Goal: Contribute content: Contribute content

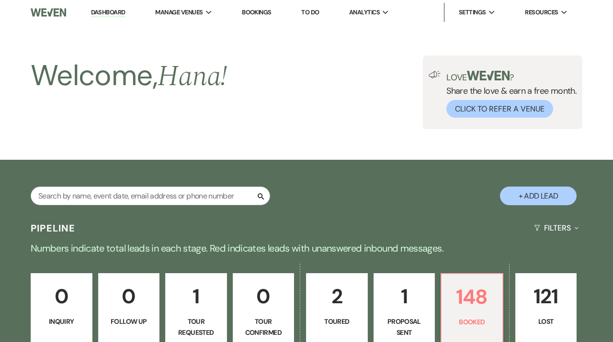
scroll to position [156, 0]
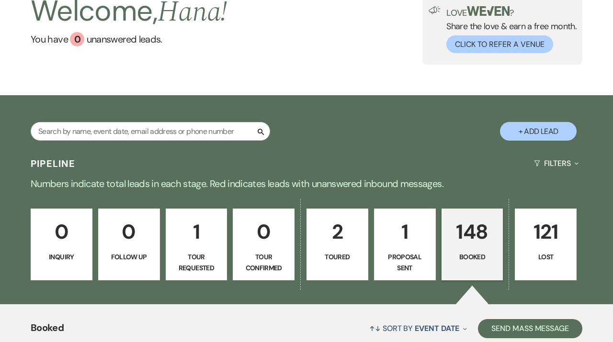
scroll to position [9, 0]
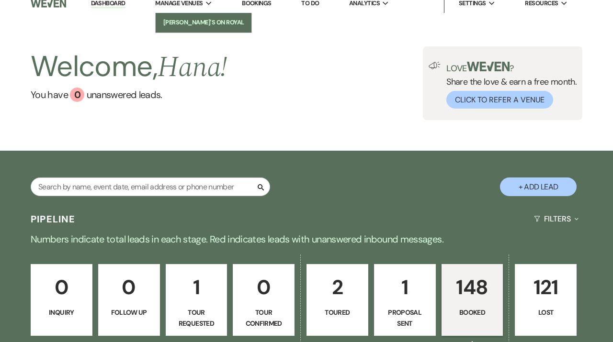
click at [201, 18] on li "[PERSON_NAME]'s On Royal" at bounding box center [203, 23] width 86 height 10
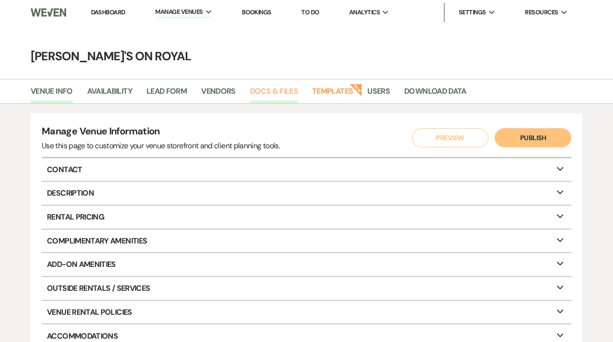
click at [280, 94] on link "Docs & Files" at bounding box center [274, 94] width 48 height 18
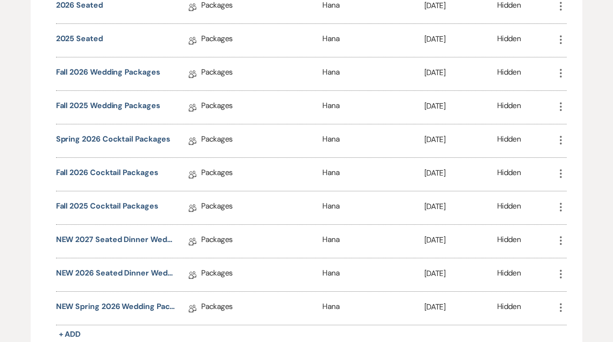
scroll to position [1187, 0]
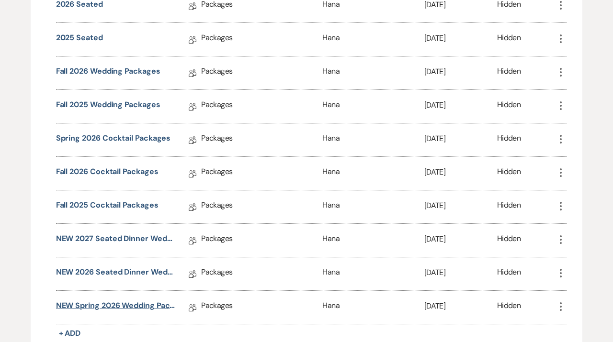
click at [147, 303] on link "NEW Spring 2026 Wedding Packages" at bounding box center [116, 307] width 120 height 15
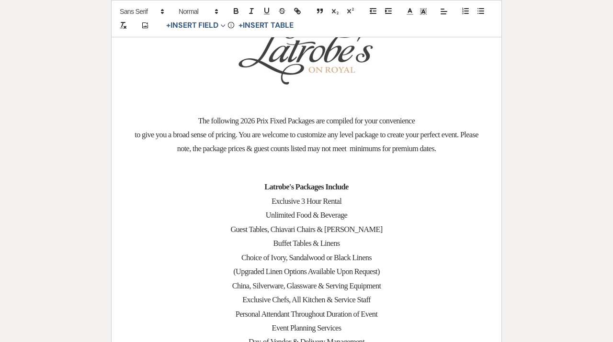
scroll to position [130, 0]
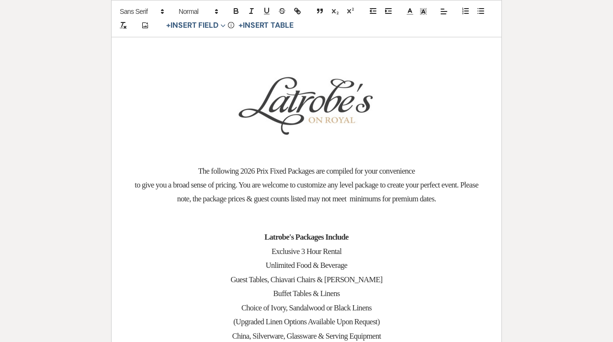
click at [338, 103] on img "﻿ ﻿" at bounding box center [306, 103] width 144 height 72
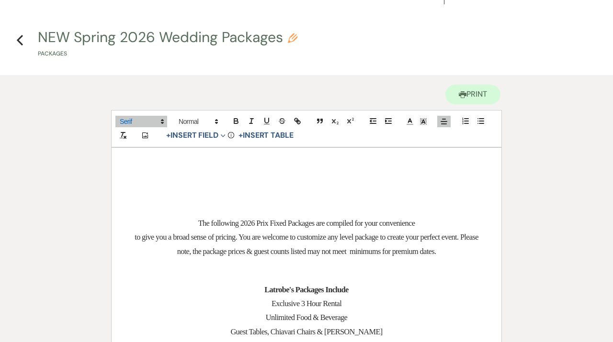
scroll to position [8, 0]
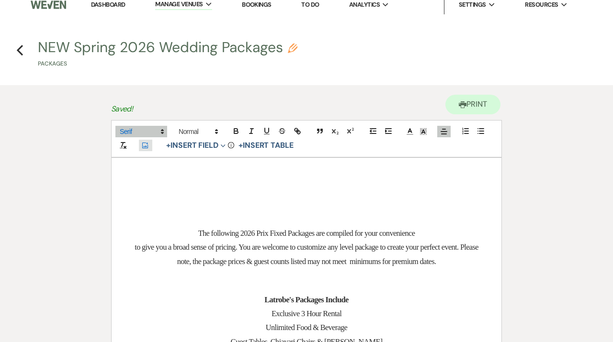
click at [145, 145] on icon "Add Photo" at bounding box center [145, 145] width 8 height 9
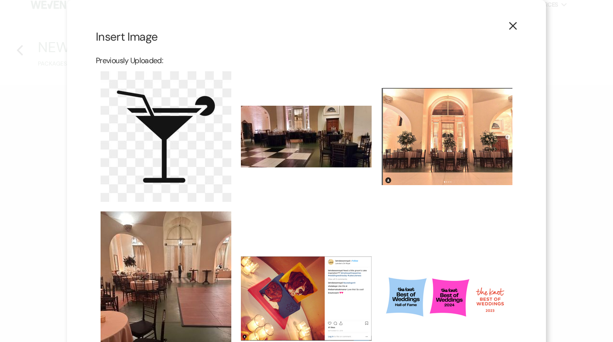
scroll to position [241, 0]
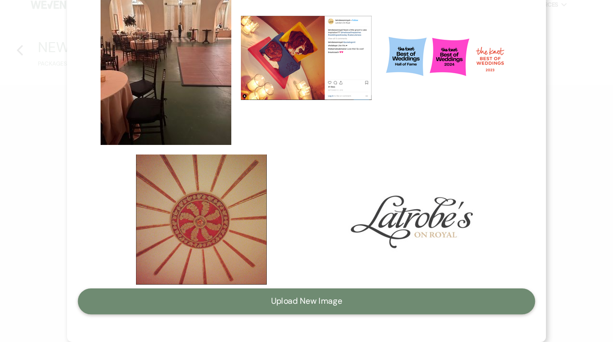
click at [277, 304] on button "Upload New Image" at bounding box center [306, 302] width 457 height 26
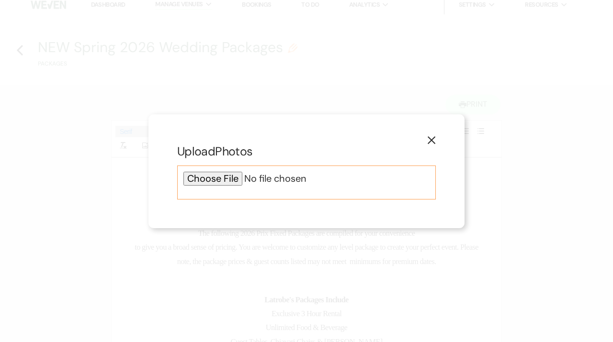
click at [215, 181] on input "file" at bounding box center [306, 179] width 246 height 14
type input "C:\fakepath\Latrobe's Petal.jpg"
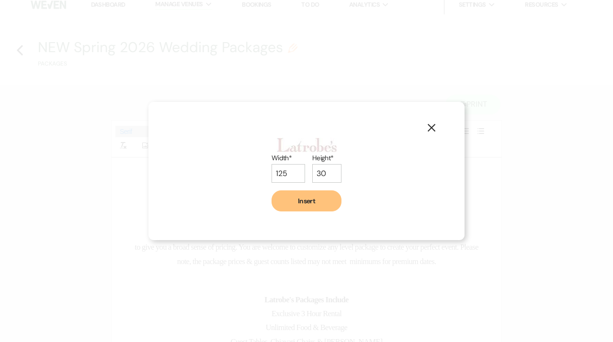
click at [318, 208] on button "Insert" at bounding box center [306, 200] width 70 height 21
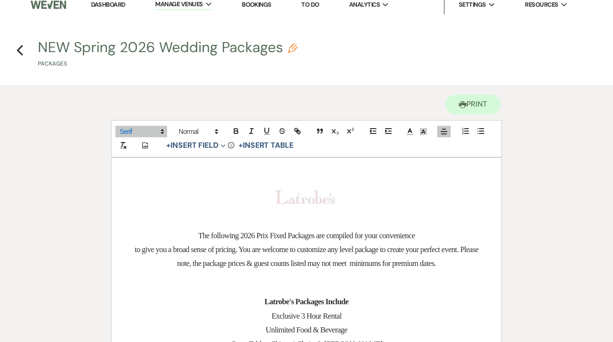
click at [318, 193] on img "﻿ ﻿" at bounding box center [305, 197] width 60 height 14
click at [322, 196] on img "﻿ ﻿" at bounding box center [305, 197] width 60 height 14
click at [323, 199] on img "﻿ ﻿" at bounding box center [305, 197] width 60 height 14
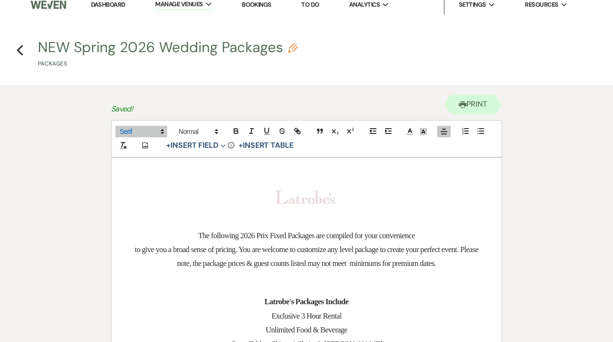
click at [360, 201] on p "﻿ ﻿" at bounding box center [306, 197] width 344 height 14
click at [334, 198] on img "﻿ ﻿" at bounding box center [305, 197] width 60 height 14
drag, startPoint x: 332, startPoint y: 203, endPoint x: 360, endPoint y: 221, distance: 33.7
click at [352, 199] on p "﻿ ﻿" at bounding box center [306, 197] width 344 height 14
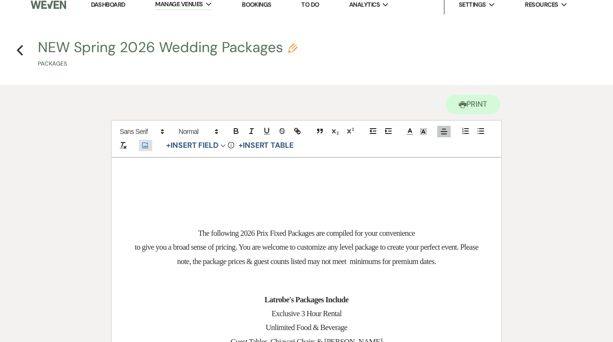
click at [149, 149] on button "Add Photo" at bounding box center [145, 145] width 13 height 11
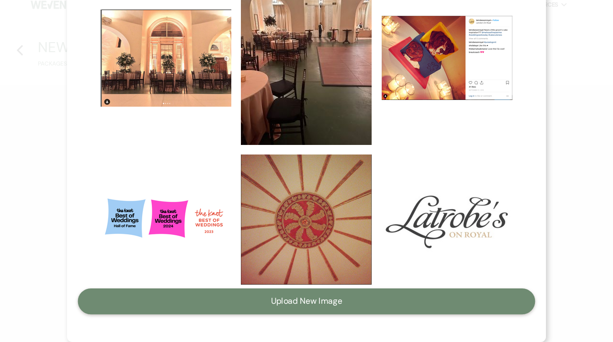
click at [238, 303] on button "Upload New Image" at bounding box center [306, 302] width 457 height 26
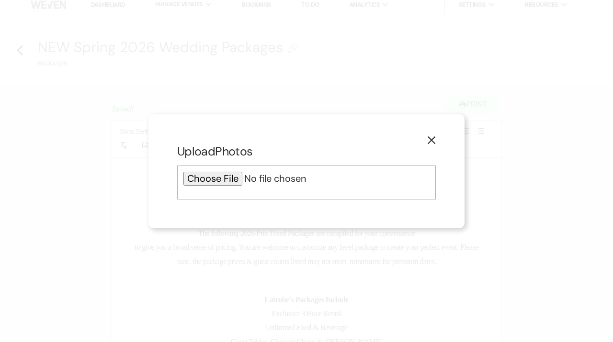
click at [209, 184] on input "file" at bounding box center [306, 179] width 246 height 14
type input "C:\fakepath\Latrobe's Berry.jpg"
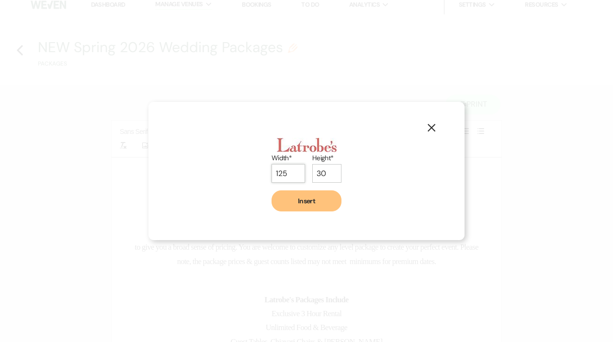
click at [285, 173] on input "125" at bounding box center [287, 173] width 33 height 19
type input "1"
type input "200"
click at [326, 174] on input "30" at bounding box center [326, 173] width 29 height 19
type input "3"
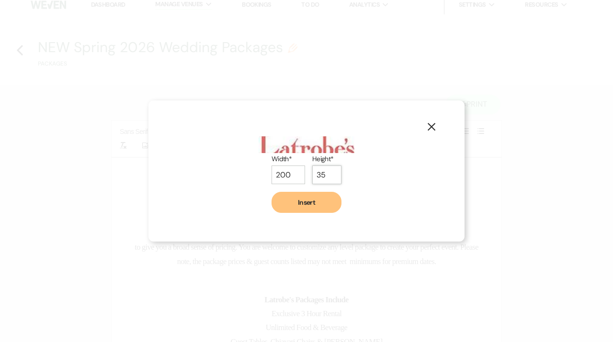
type input "3"
type input "40"
click at [284, 176] on input "200" at bounding box center [287, 176] width 33 height 19
type input "2"
click at [311, 205] on button "Insert" at bounding box center [306, 203] width 70 height 21
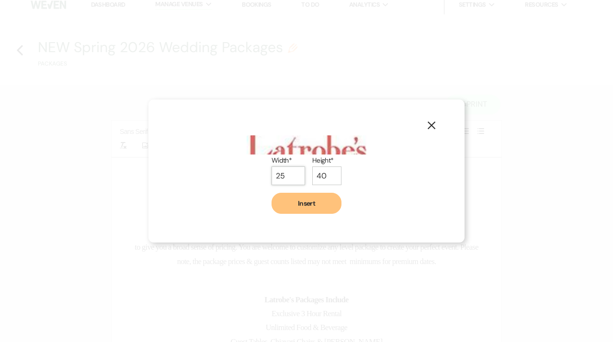
type input "2"
type input "125"
click at [367, 173] on div "Width* 125 Height* 40 Insert" at bounding box center [306, 171] width 258 height 86
click at [326, 174] on input "40" at bounding box center [326, 176] width 29 height 19
type input "4"
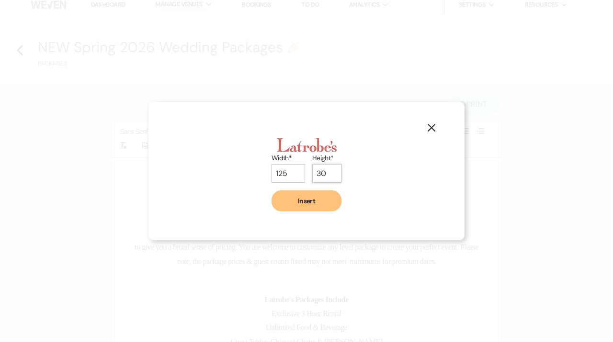
type input "30"
click at [324, 210] on button "Insert" at bounding box center [306, 200] width 70 height 21
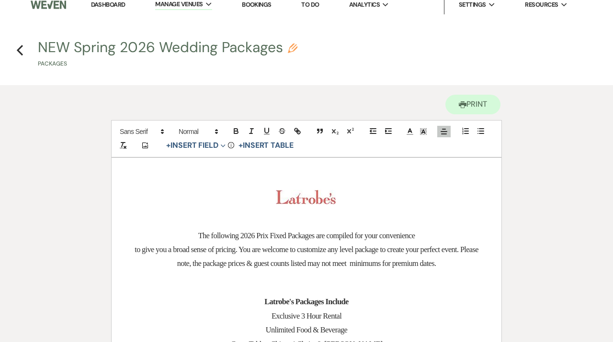
click at [310, 207] on p at bounding box center [306, 210] width 344 height 12
click at [310, 200] on img "﻿ ﻿" at bounding box center [306, 197] width 60 height 14
click at [324, 191] on img "﻿ ﻿" at bounding box center [306, 197] width 60 height 14
drag, startPoint x: 336, startPoint y: 191, endPoint x: 342, endPoint y: 175, distance: 17.4
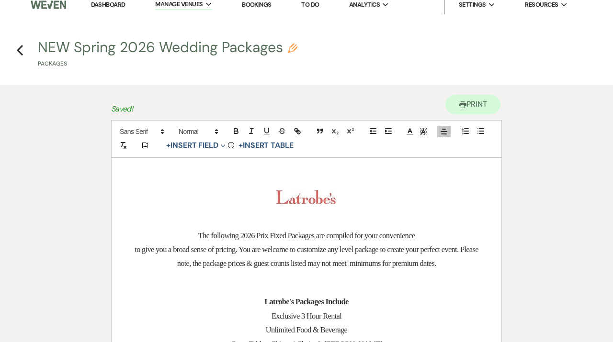
click at [310, 194] on img "﻿ ﻿" at bounding box center [306, 197] width 60 height 14
click at [360, 199] on p "﻿ ﻿" at bounding box center [306, 197] width 344 height 14
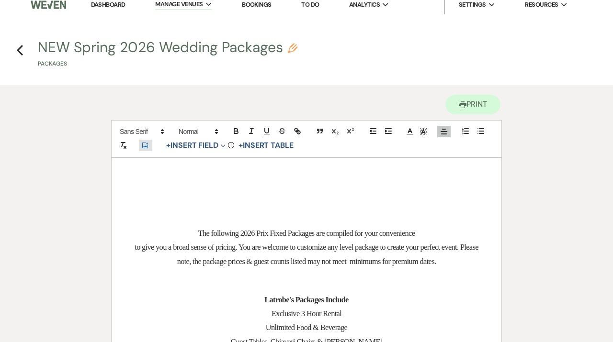
click at [145, 143] on use "button" at bounding box center [145, 146] width 6 height 6
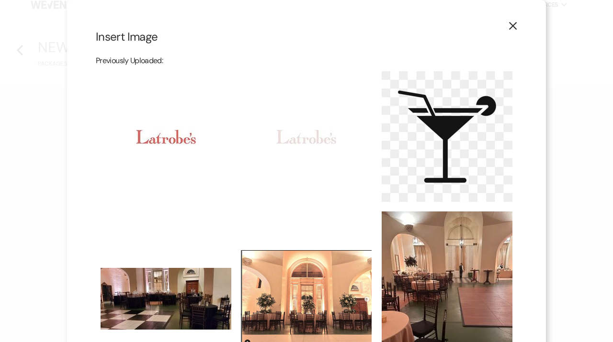
scroll to position [319, 0]
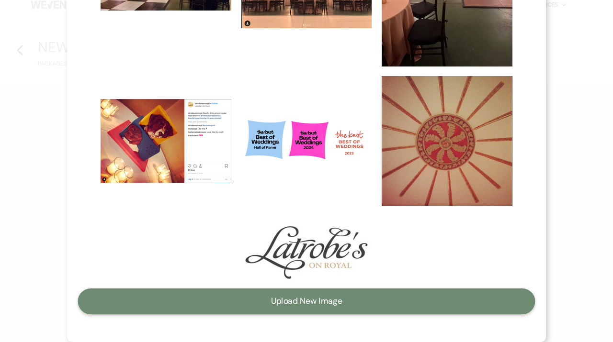
click at [289, 297] on button "Upload New Image" at bounding box center [306, 302] width 457 height 26
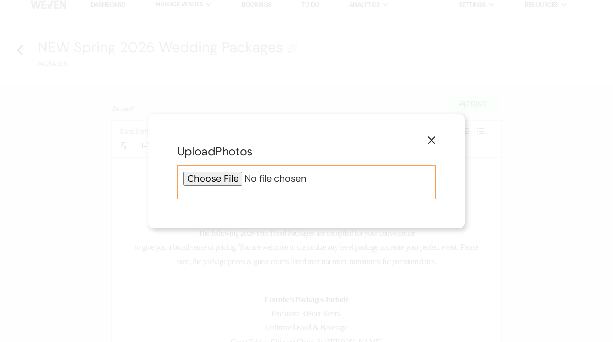
click at [214, 184] on input "file" at bounding box center [306, 179] width 246 height 14
type input "C:\fakepath\Latrobe's Berry 175.jpg"
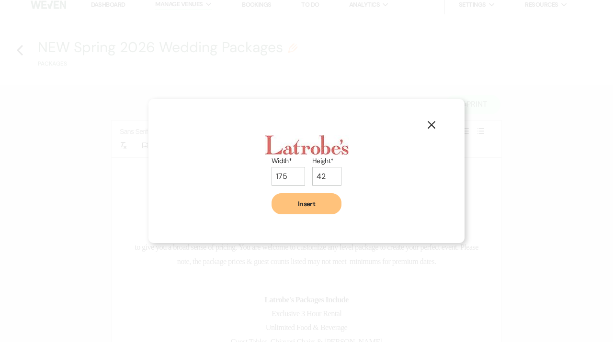
click at [333, 201] on button "Insert" at bounding box center [306, 203] width 70 height 21
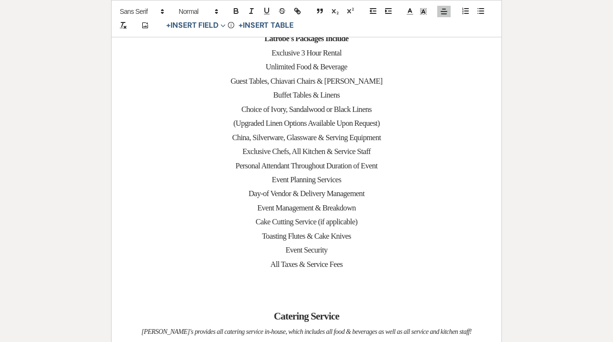
scroll to position [304, 0]
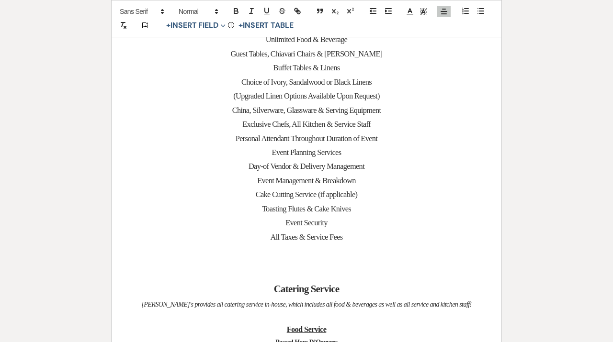
click at [308, 250] on p at bounding box center [306, 250] width 344 height 12
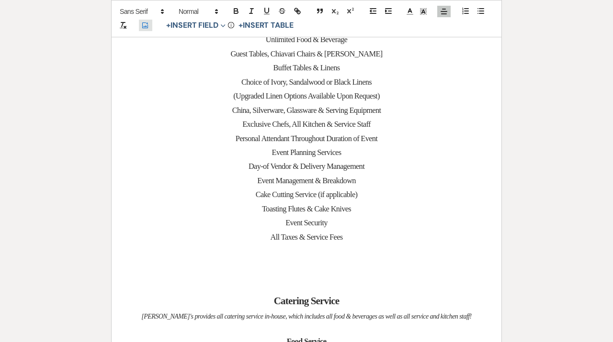
click at [147, 24] on icon "Add Photo" at bounding box center [145, 26] width 8 height 9
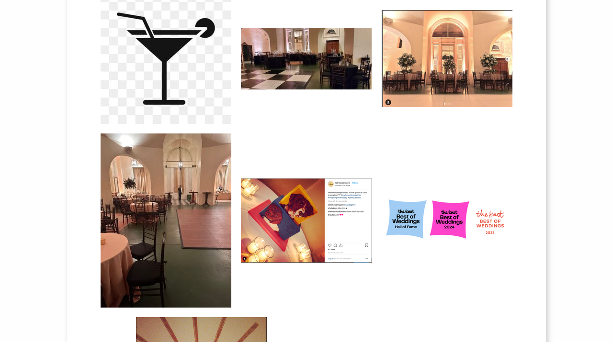
scroll to position [270, 0]
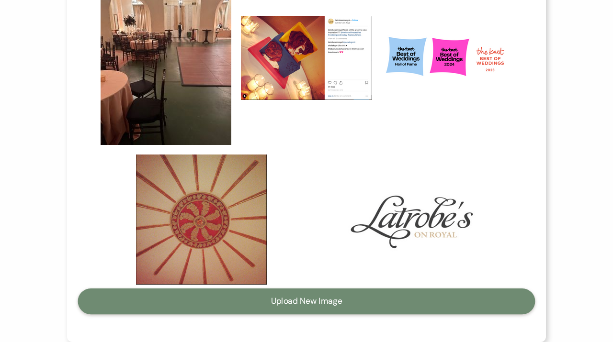
click at [296, 302] on button "Upload New Image" at bounding box center [306, 302] width 457 height 26
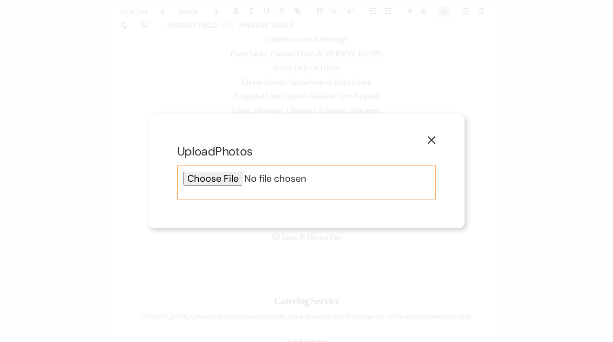
click at [216, 179] on input "file" at bounding box center [306, 179] width 246 height 14
type input "C:\fakepath\Latrobe's Berry.jpg"
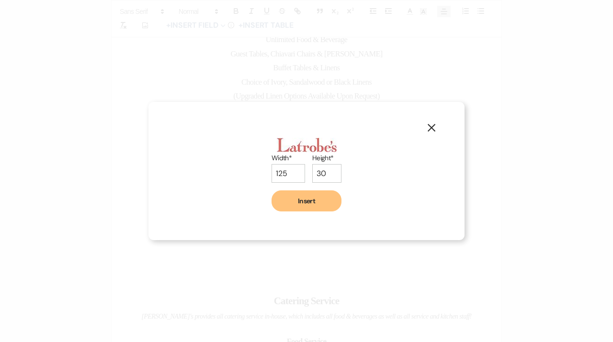
click at [323, 201] on button "Insert" at bounding box center [306, 200] width 70 height 21
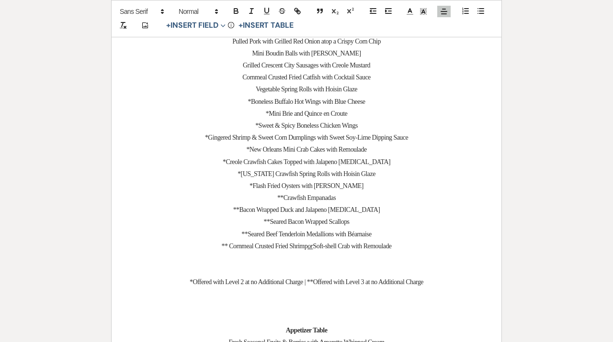
scroll to position [827, 0]
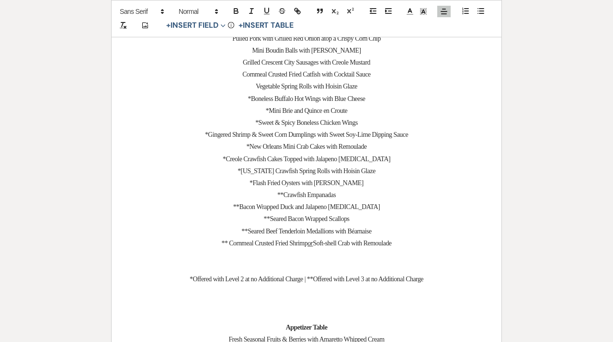
click at [299, 298] on p at bounding box center [306, 292] width 344 height 12
click at [146, 27] on use "button" at bounding box center [145, 26] width 6 height 6
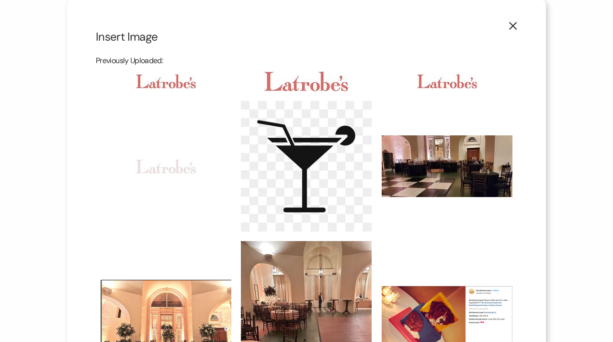
click at [152, 83] on img at bounding box center [166, 81] width 60 height 14
click at [0, 0] on input "checkbox" at bounding box center [0, 0] width 0 height 0
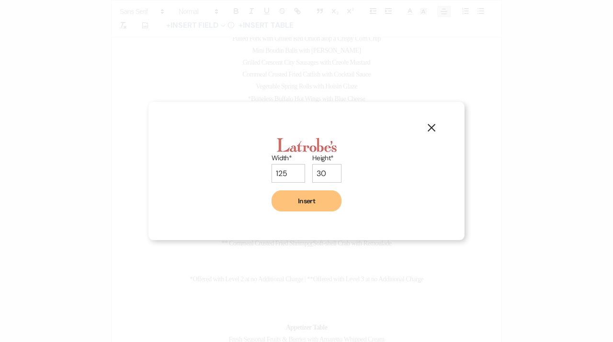
click at [320, 201] on button "Insert" at bounding box center [306, 200] width 70 height 21
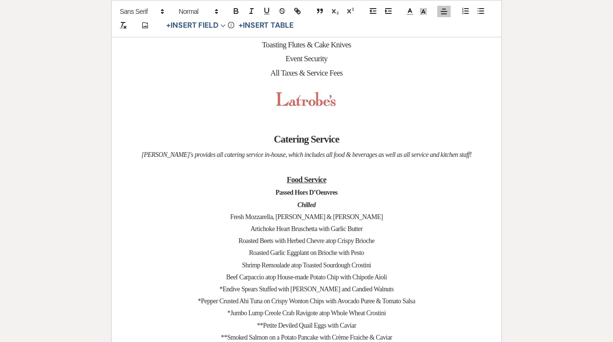
scroll to position [335, 0]
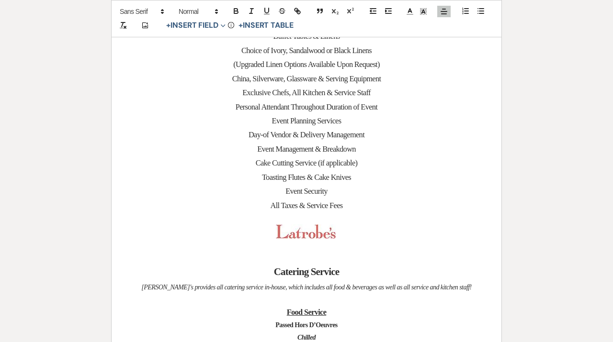
click at [327, 255] on p at bounding box center [306, 257] width 344 height 12
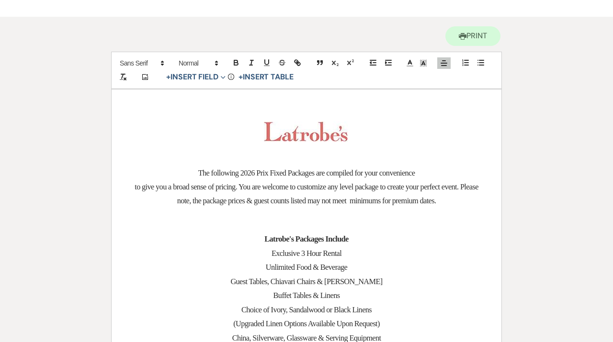
scroll to position [78, 0]
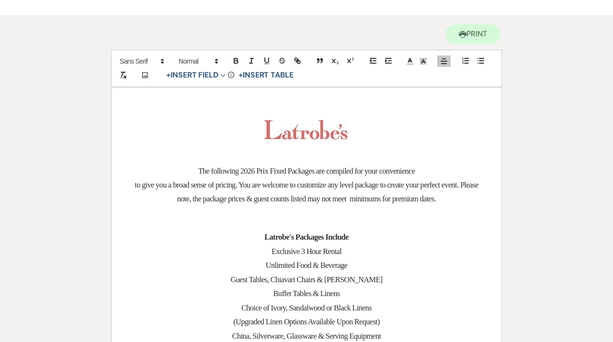
click at [348, 171] on span "The following 2026 Prix Fixed Packages are compiled for your convenience" at bounding box center [306, 171] width 217 height 9
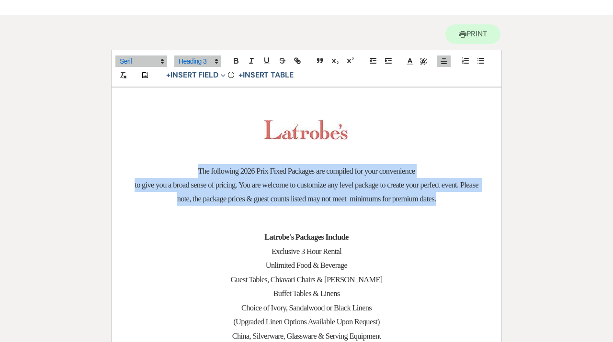
drag, startPoint x: 480, startPoint y: 203, endPoint x: 111, endPoint y: 172, distance: 370.8
click at [239, 63] on icon "button" at bounding box center [236, 60] width 9 height 9
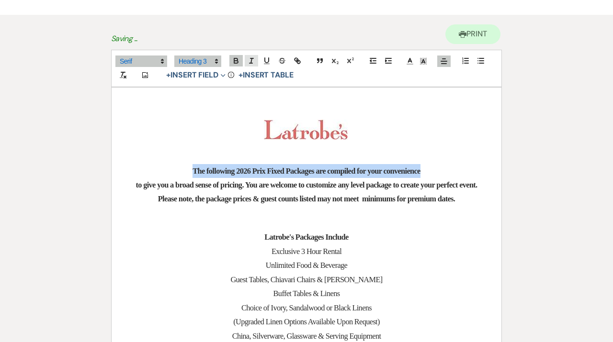
click at [254, 64] on icon "button" at bounding box center [251, 60] width 9 height 9
click at [270, 64] on icon "button" at bounding box center [266, 60] width 9 height 9
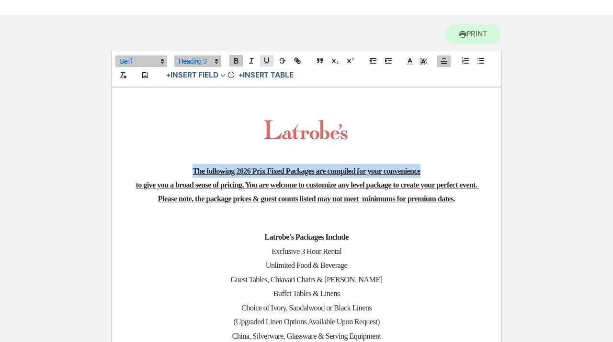
click at [265, 64] on icon "button" at bounding box center [266, 60] width 9 height 9
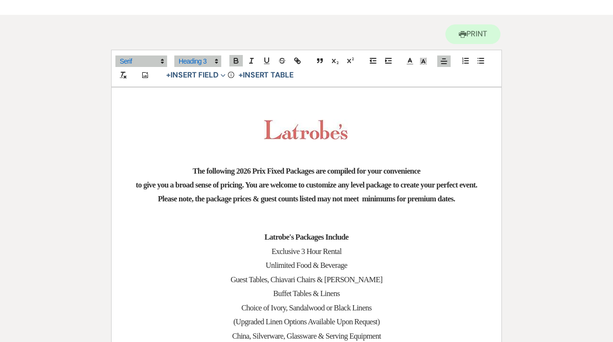
click at [329, 218] on p at bounding box center [306, 212] width 344 height 12
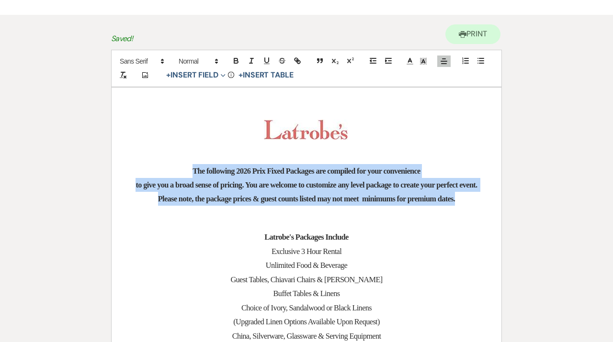
drag, startPoint x: 375, startPoint y: 214, endPoint x: 136, endPoint y: 171, distance: 243.1
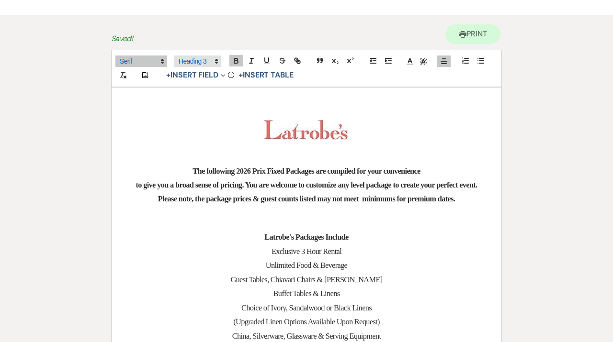
click at [215, 58] on icon at bounding box center [216, 61] width 9 height 9
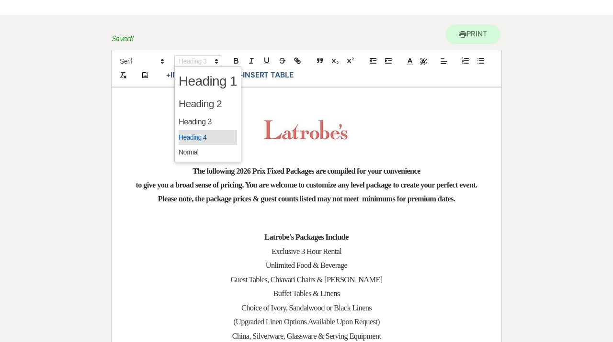
click at [204, 136] on span at bounding box center [208, 137] width 58 height 15
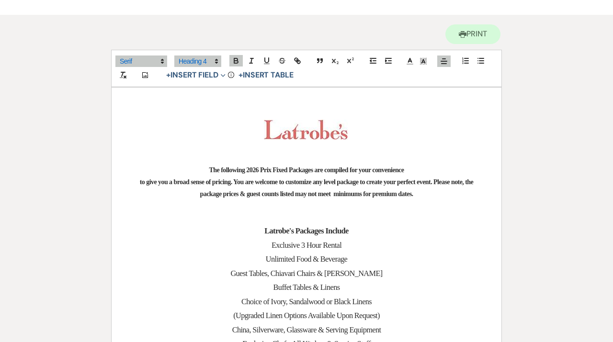
click at [318, 202] on p at bounding box center [306, 206] width 344 height 12
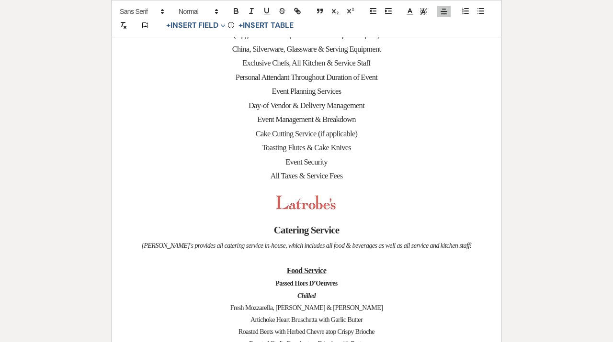
scroll to position [366, 0]
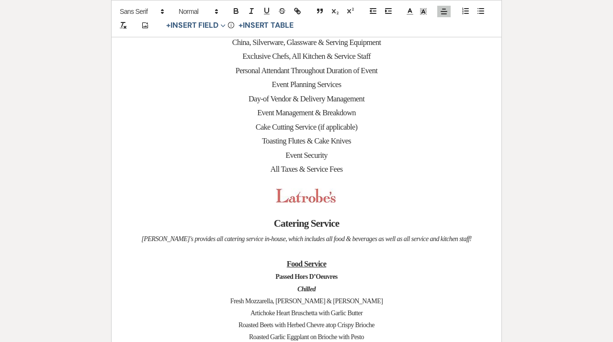
click at [315, 218] on h2 "Catering Service" at bounding box center [306, 224] width 344 height 18
click at [306, 213] on p at bounding box center [306, 209] width 344 height 12
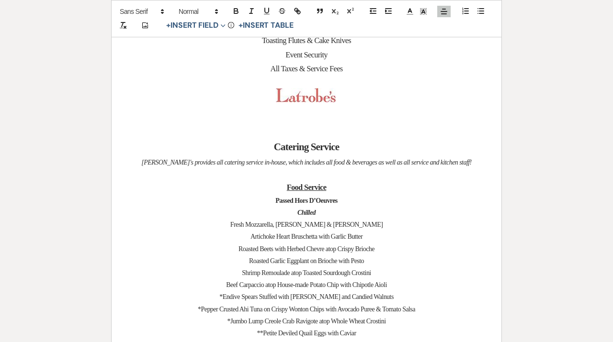
scroll to position [467, 0]
click at [331, 178] on p at bounding box center [306, 174] width 344 height 12
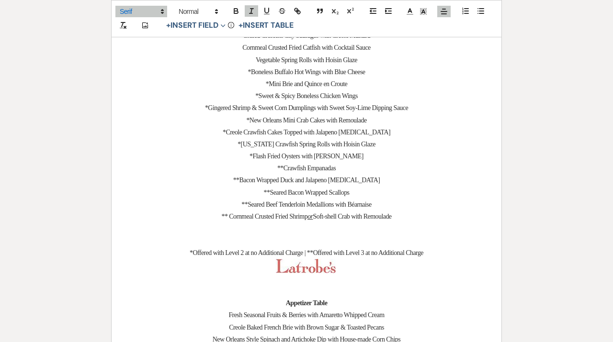
scroll to position [849, 0]
click at [294, 236] on p at bounding box center [306, 240] width 344 height 12
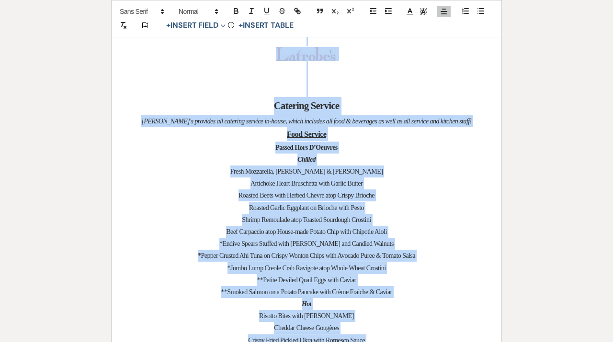
scroll to position [465, 0]
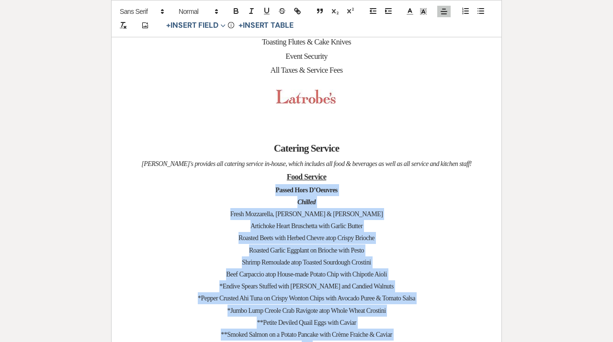
drag, startPoint x: 444, startPoint y: 245, endPoint x: 206, endPoint y: 190, distance: 243.6
click at [186, 11] on span at bounding box center [197, 11] width 47 height 11
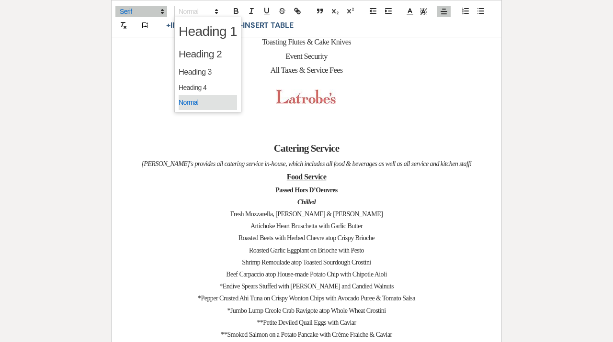
click at [213, 104] on span at bounding box center [208, 102] width 58 height 15
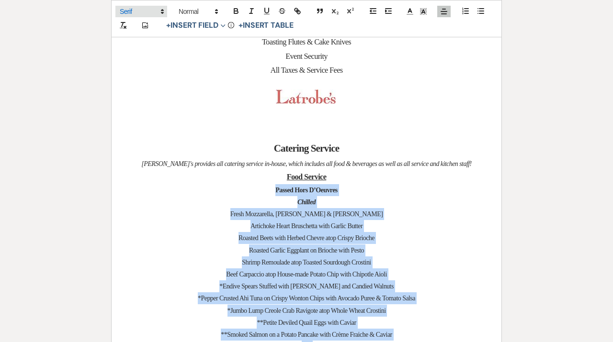
click at [162, 10] on polygon at bounding box center [162, 10] width 2 height 1
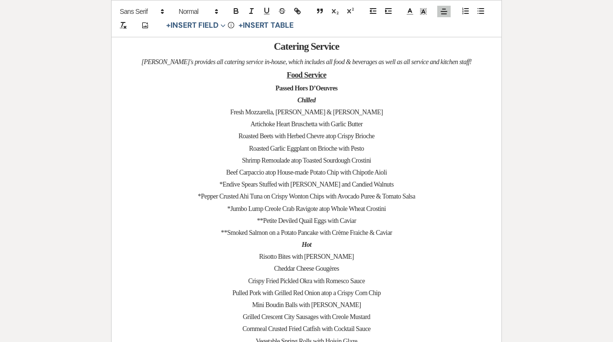
scroll to position [579, 0]
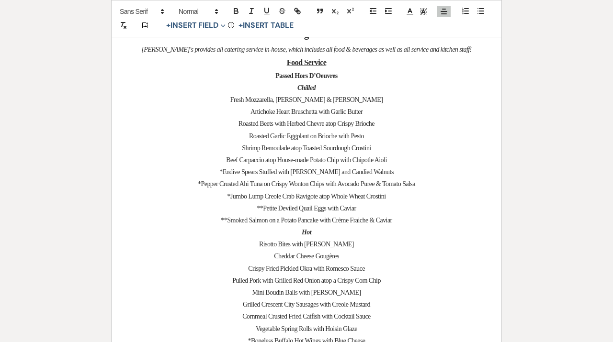
click at [326, 186] on span "*Pepper Crusted Ahi Tuna on Crispy Wonton Chips with Avocado Puree & Tomato Sal…" at bounding box center [306, 183] width 217 height 7
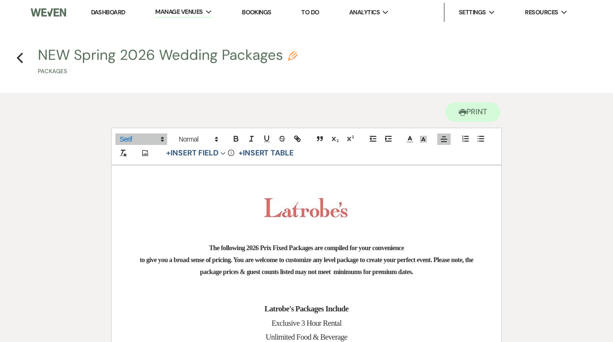
scroll to position [24, 0]
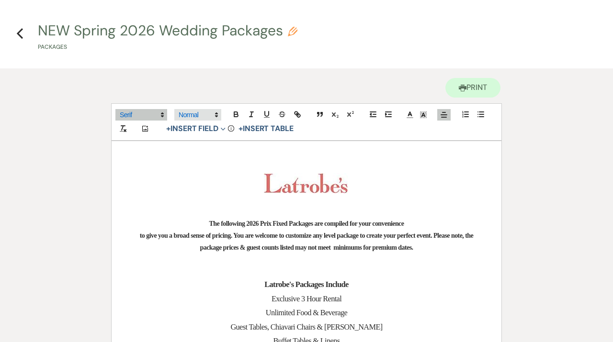
click at [213, 114] on icon at bounding box center [216, 115] width 9 height 9
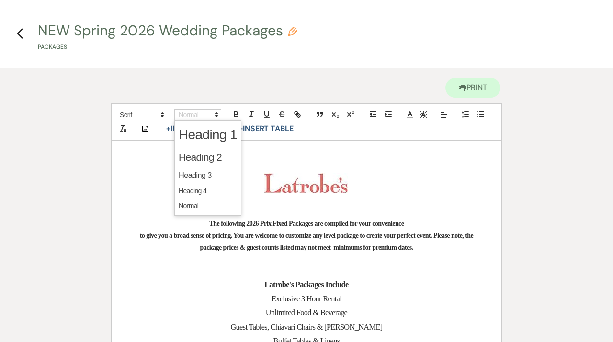
click at [425, 239] on strong "to give you a broad sense of pricing. You are welcome to customize any level pa…" at bounding box center [307, 241] width 335 height 19
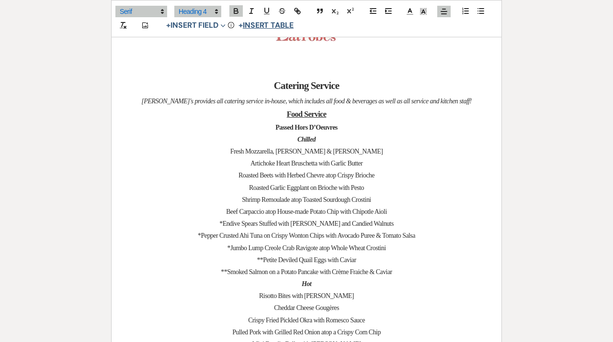
scroll to position [534, 0]
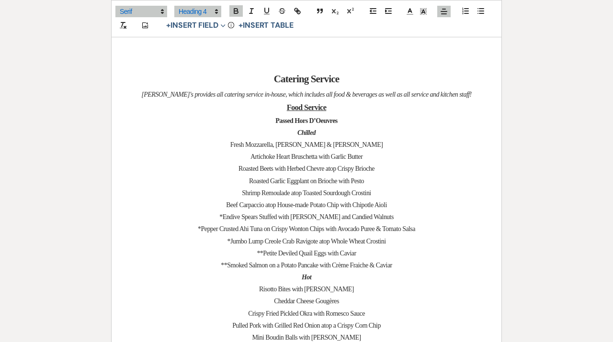
click at [281, 106] on h3 "Food Service" at bounding box center [306, 107] width 344 height 14
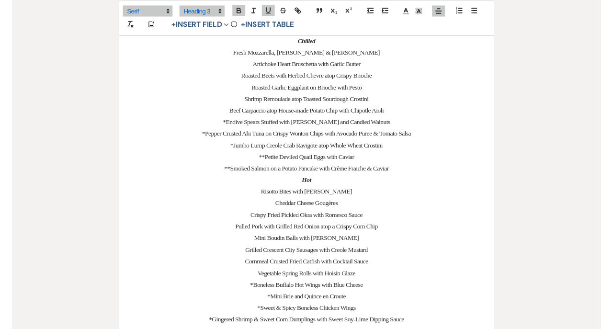
scroll to position [624, 0]
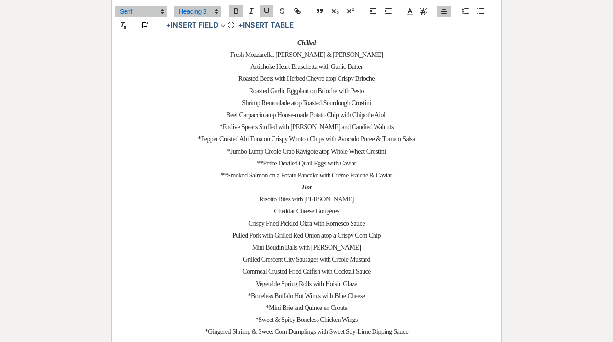
click at [374, 91] on p "Roasted Garlic Eggplant on Brioche with Pesto" at bounding box center [306, 91] width 344 height 12
drag, startPoint x: 311, startPoint y: 140, endPoint x: 270, endPoint y: 139, distance: 40.2
click at [270, 139] on span "*Pepper Crusted Ahi Tuna on Crispy Wonton Chips with Avocado Puree & Tomato Sal…" at bounding box center [306, 138] width 217 height 7
click at [266, 141] on span "*Pepper Crusted Ahi Tuna on a House-made Corn Chips with Avocado Puree & Tomato…" at bounding box center [306, 138] width 229 height 7
click at [332, 142] on span "*Pepper Crusted Ahi Tuna on House-made Corn Chips with Avocado Puree & Tomato S…" at bounding box center [306, 138] width 225 height 7
